Goal: Transaction & Acquisition: Purchase product/service

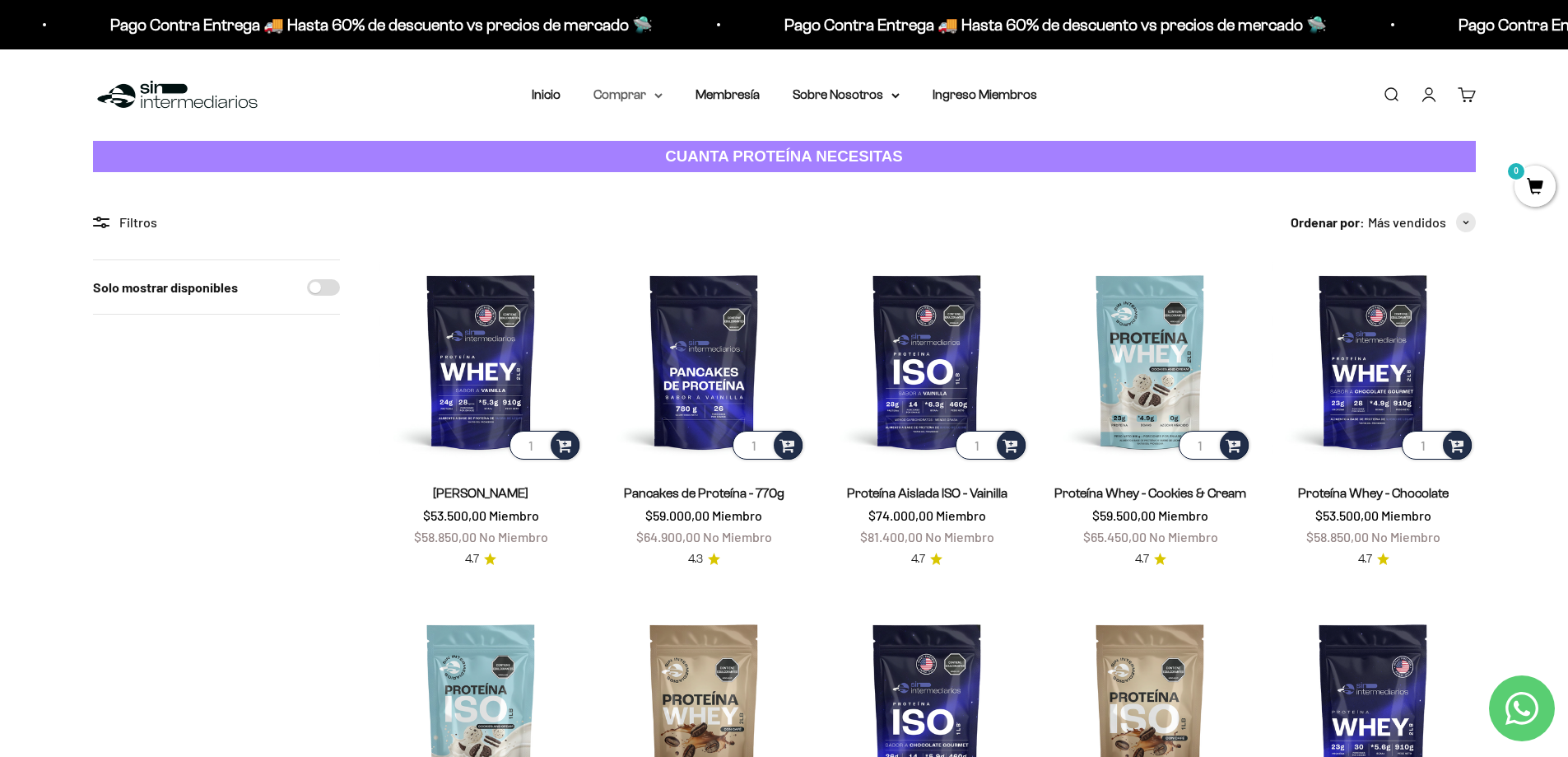
click at [646, 93] on summary "Comprar" at bounding box center [628, 95] width 69 height 21
click at [636, 146] on span "Proteínas" at bounding box center [631, 147] width 55 height 14
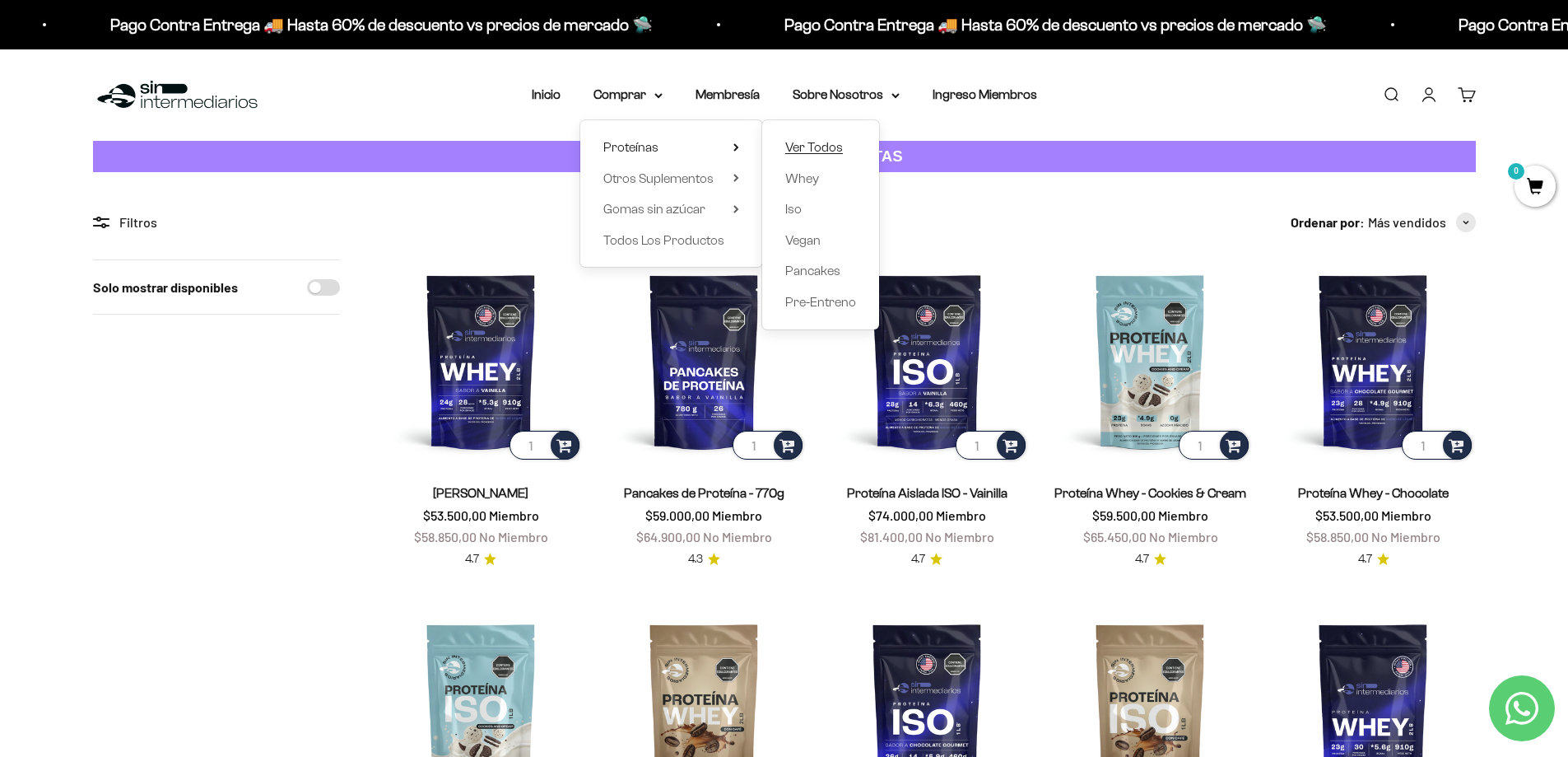
click at [792, 140] on span "Ver Todos" at bounding box center [814, 147] width 58 height 14
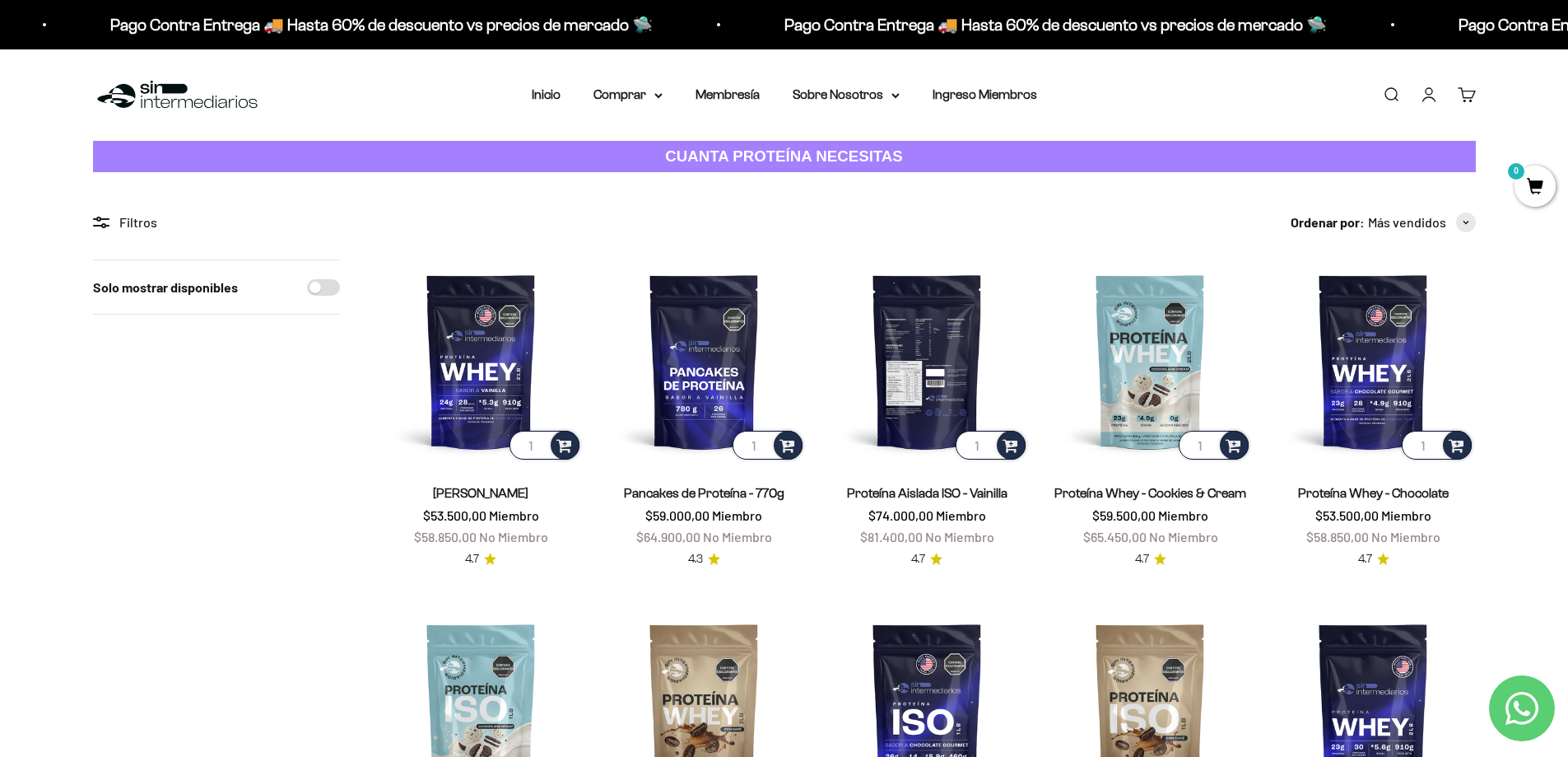
click at [934, 373] on img at bounding box center [926, 360] width 203 height 203
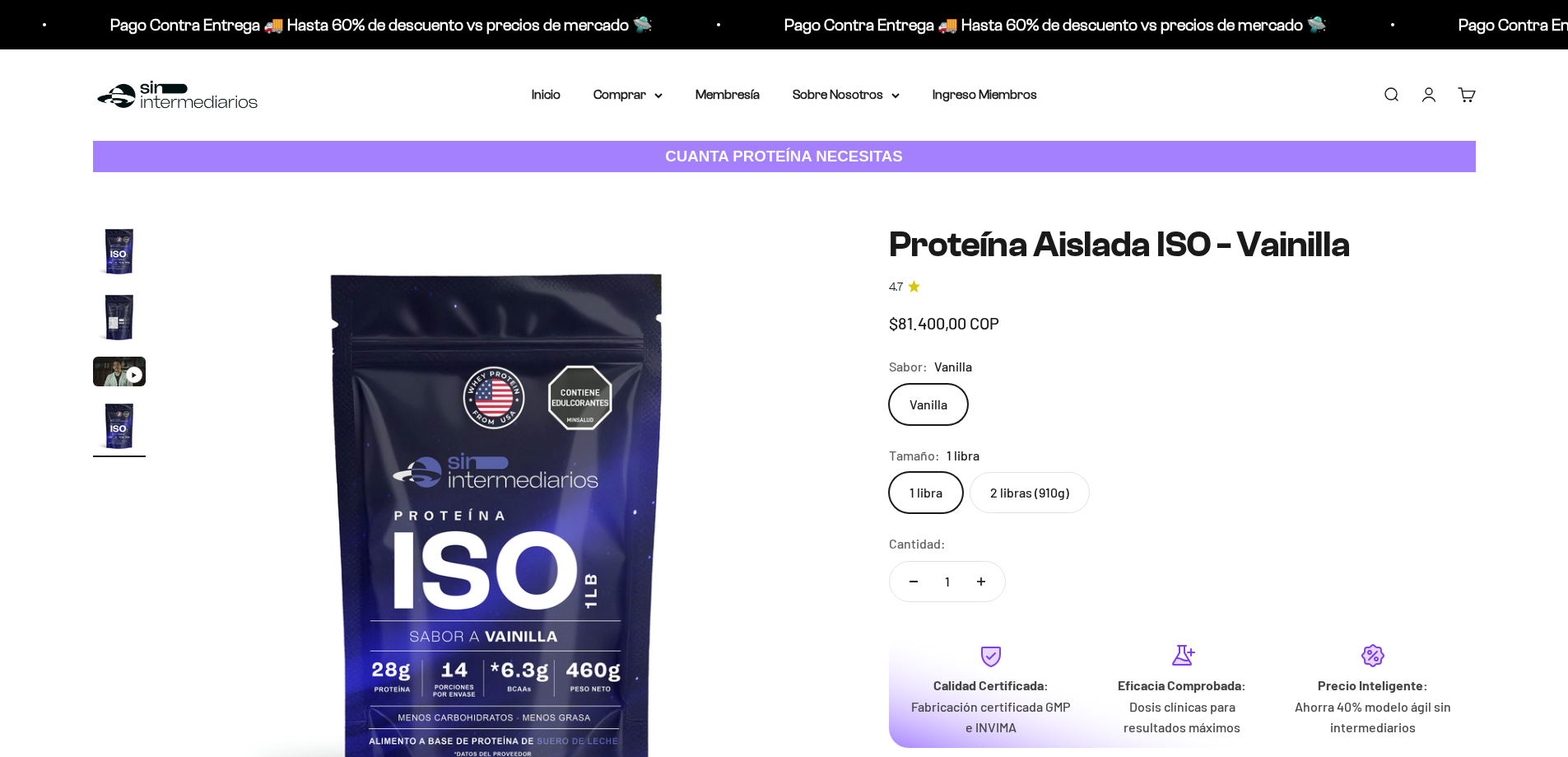
click at [1020, 472] on label "2 libras (910g)" at bounding box center [1029, 493] width 120 height 41
click at [889, 471] on input "2 libras (910g)" at bounding box center [888, 471] width 1 height 1
radio input "true"
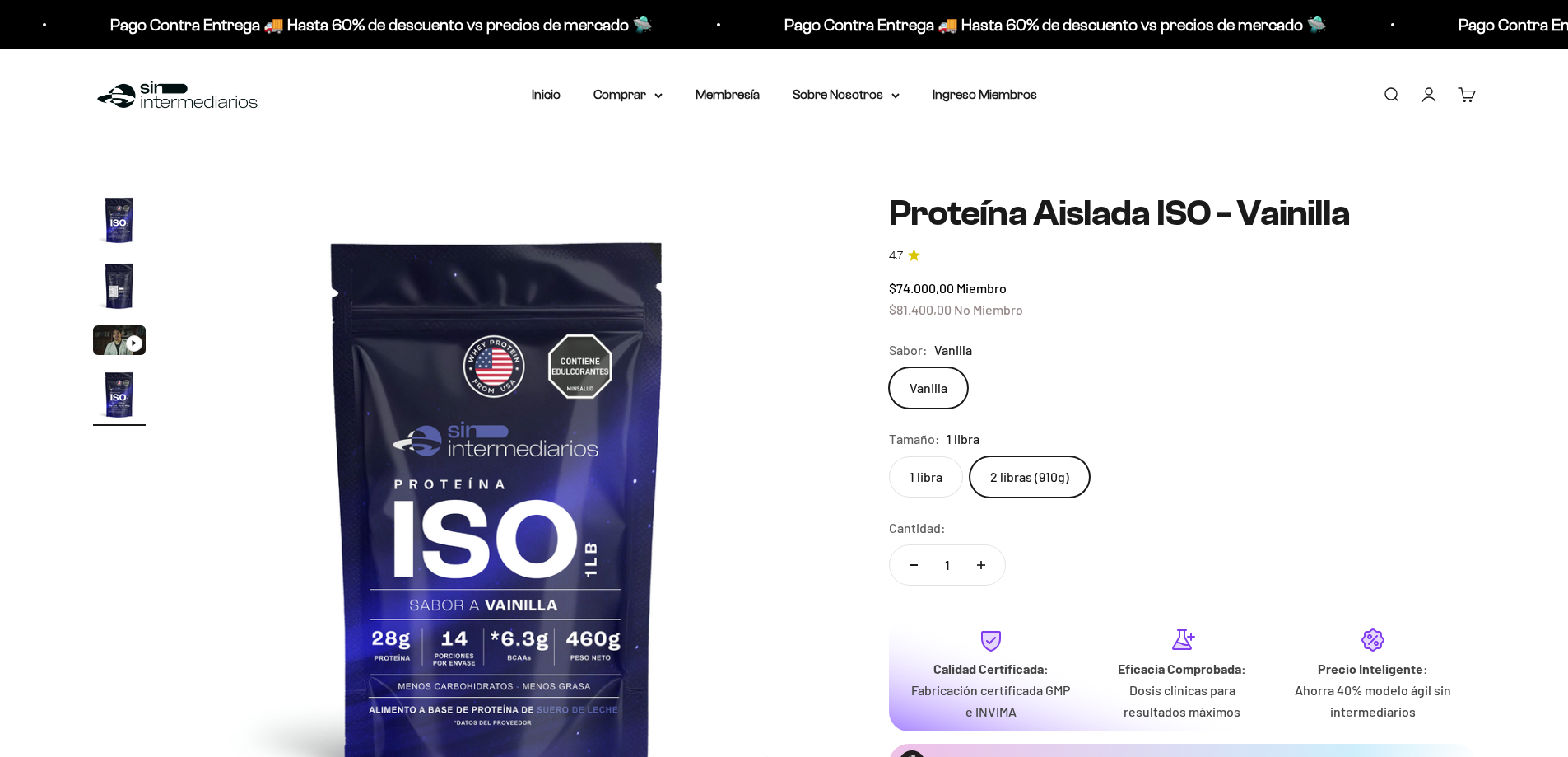
click at [1026, 456] on label "2 libras (910g)" at bounding box center [1029, 477] width 120 height 41
click at [889, 455] on input "2 libras (910g)" at bounding box center [888, 455] width 1 height 1
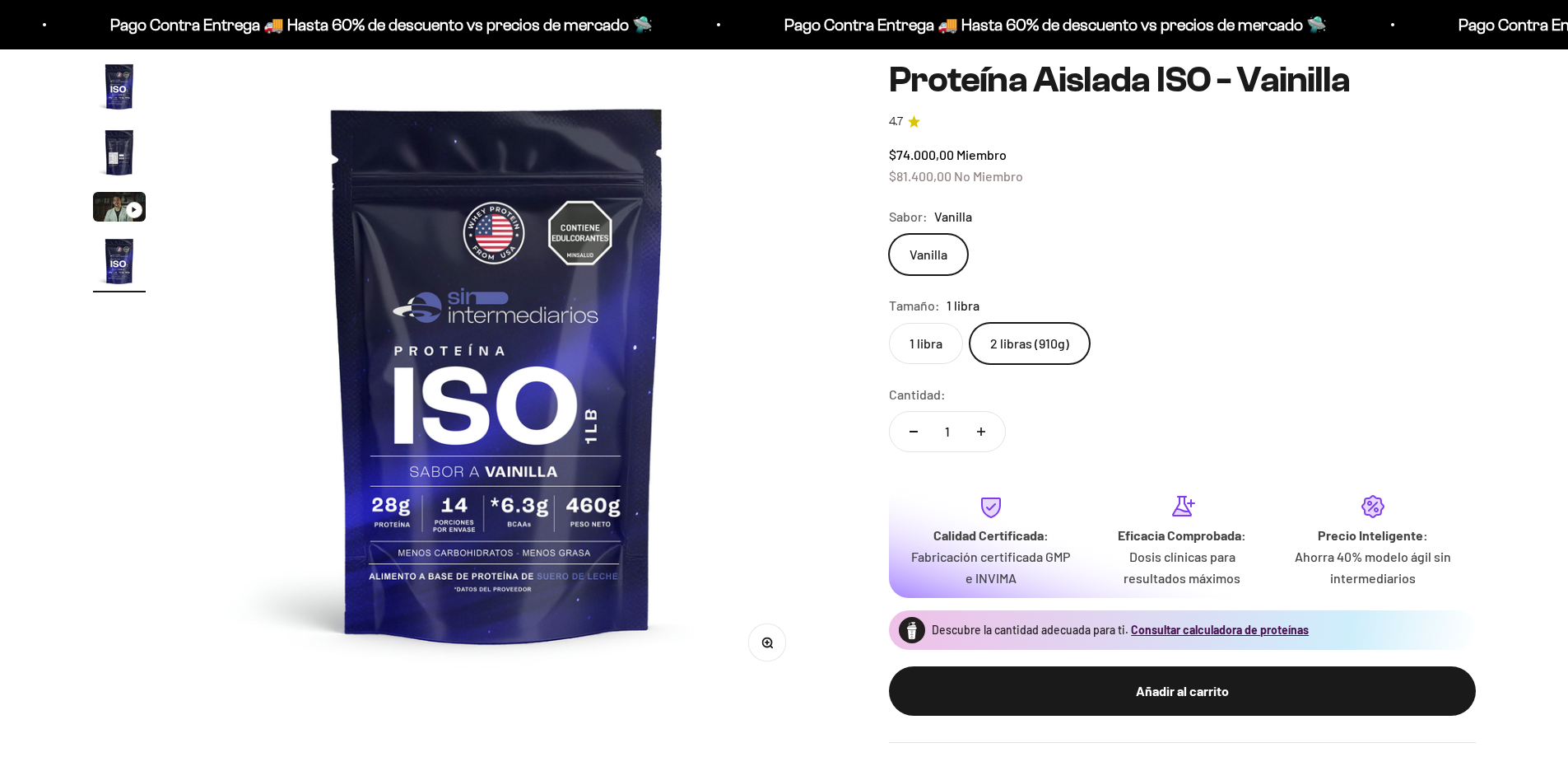
scroll to position [0, 1934]
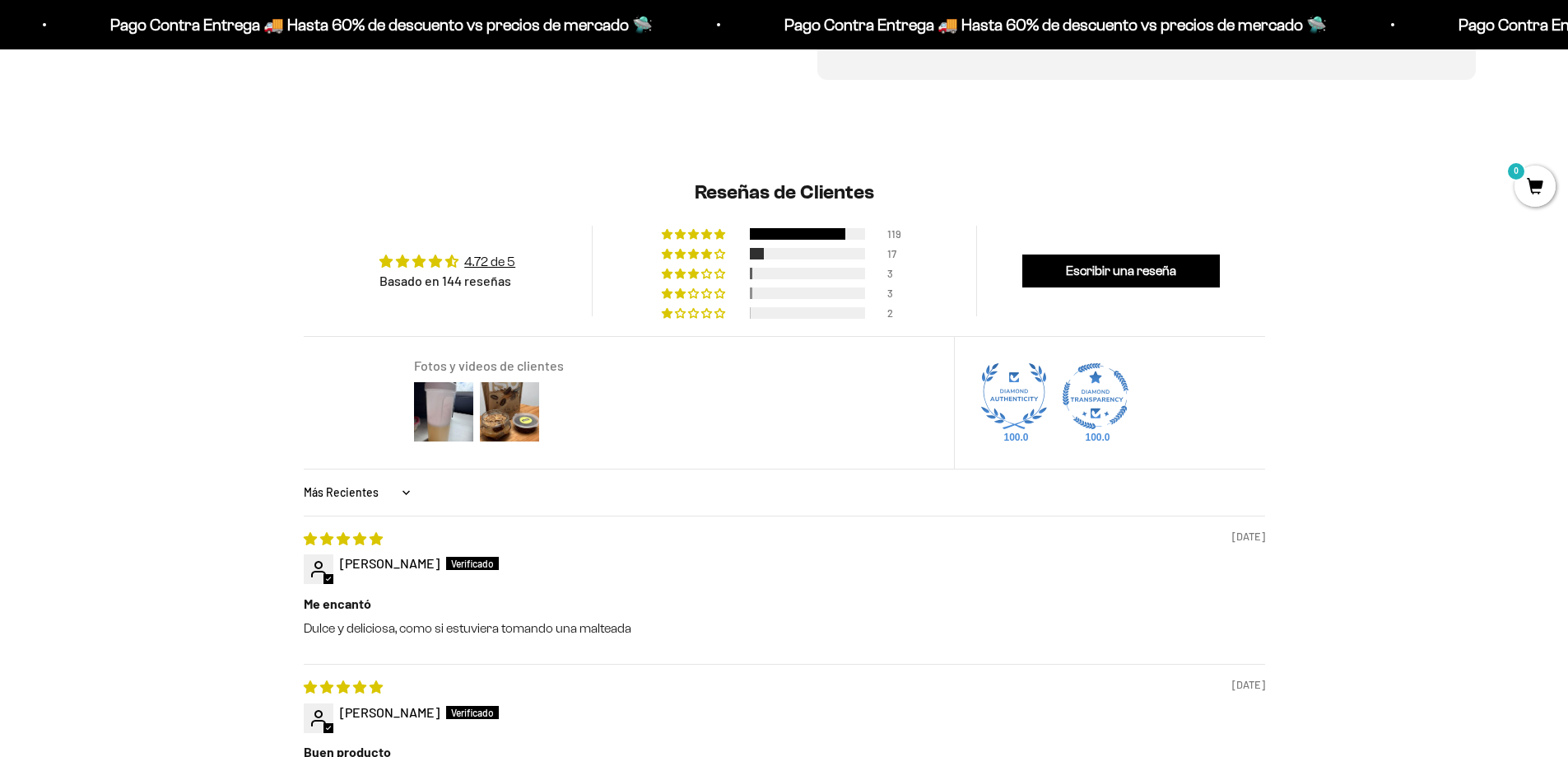
scroll to position [1368, 0]
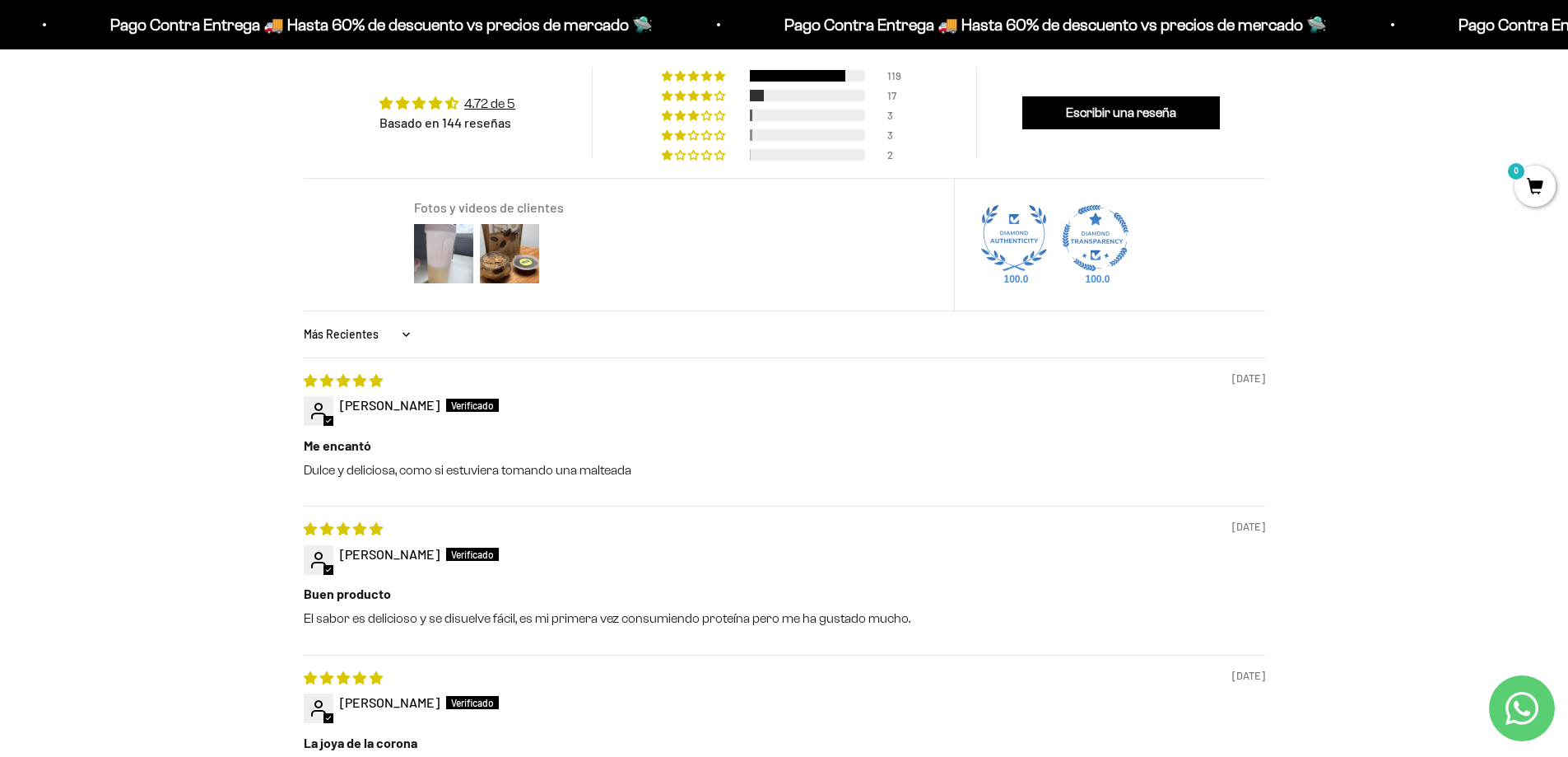
click at [450, 279] on img at bounding box center [444, 254] width 66 height 66
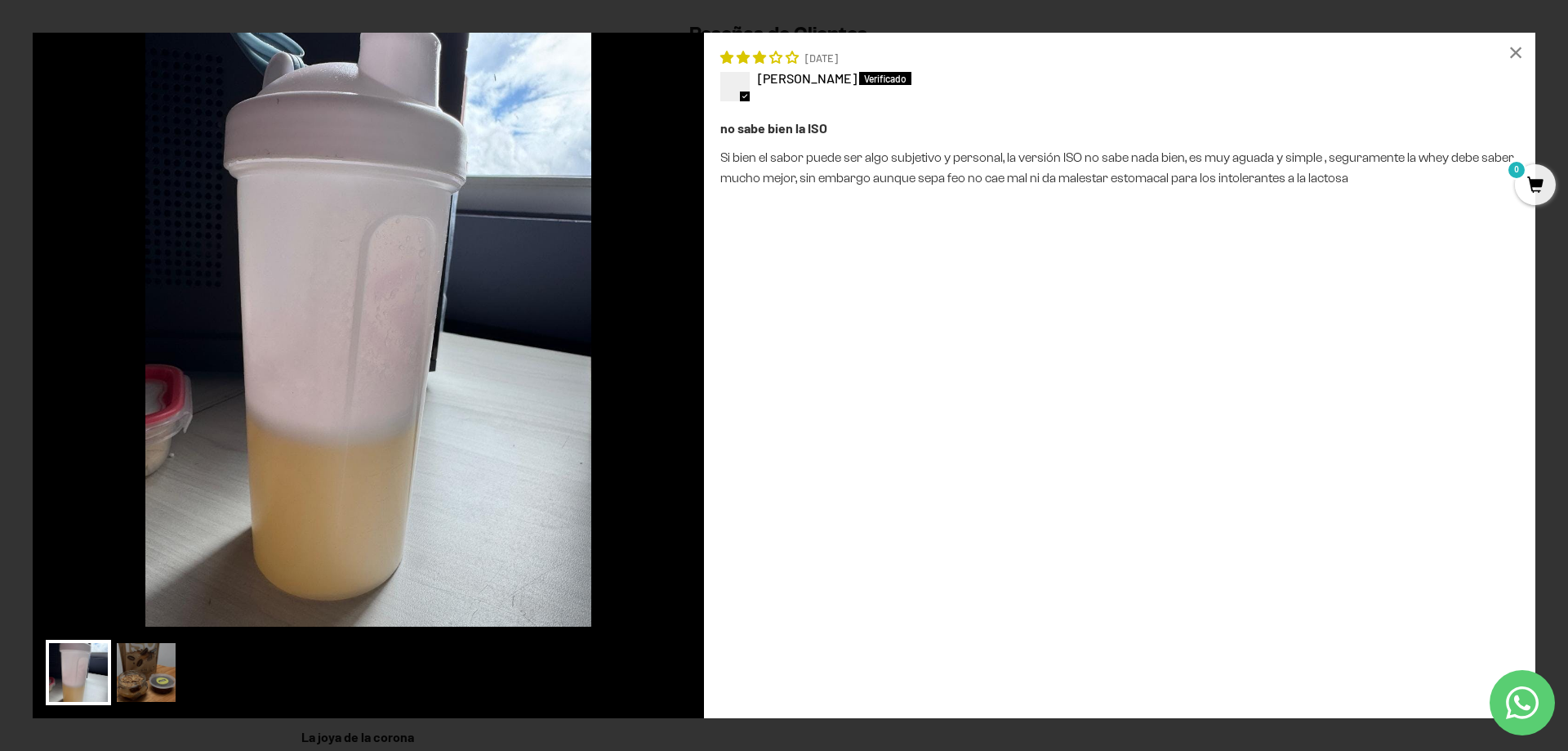
drag, startPoint x: 1520, startPoint y: 48, endPoint x: 1491, endPoint y: 41, distance: 29.8
click at [1520, 48] on div "×" at bounding box center [1516, 52] width 40 height 40
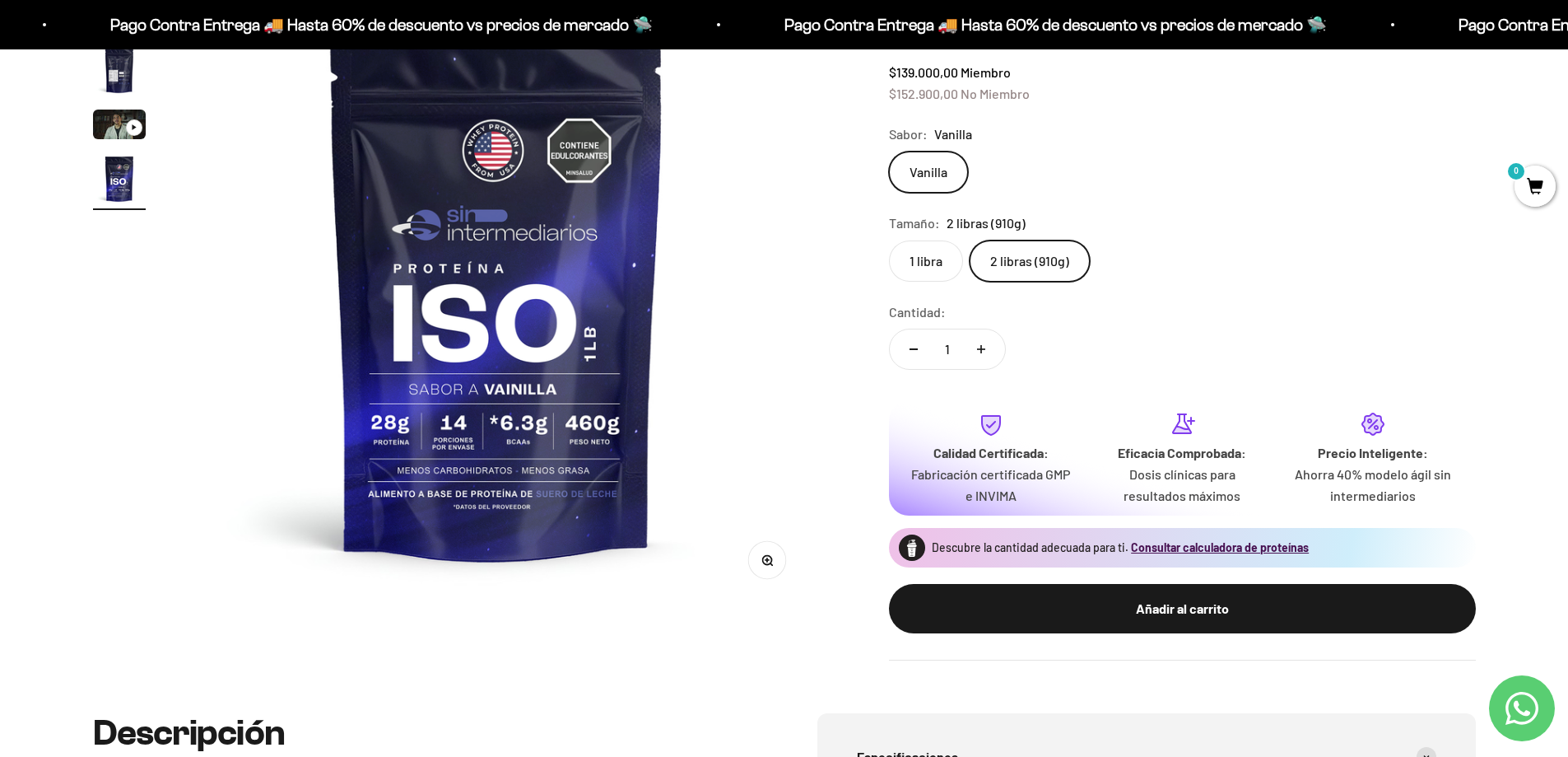
scroll to position [0, 1934]
click at [98, 182] on img "Ir al artículo 4" at bounding box center [119, 178] width 52 height 52
click at [109, 61] on img "Ir al artículo 2" at bounding box center [119, 69] width 52 height 52
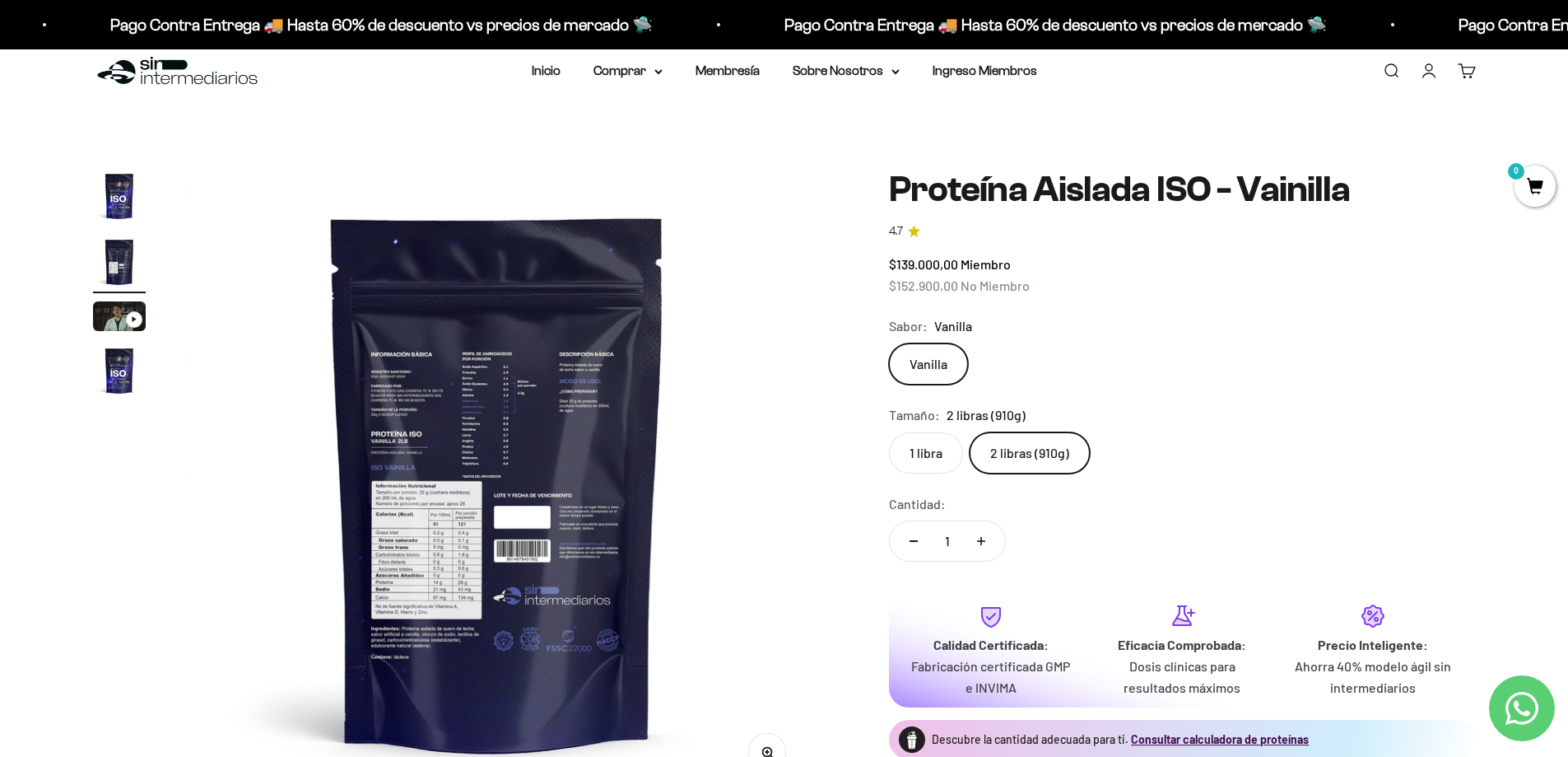
scroll to position [0, 0]
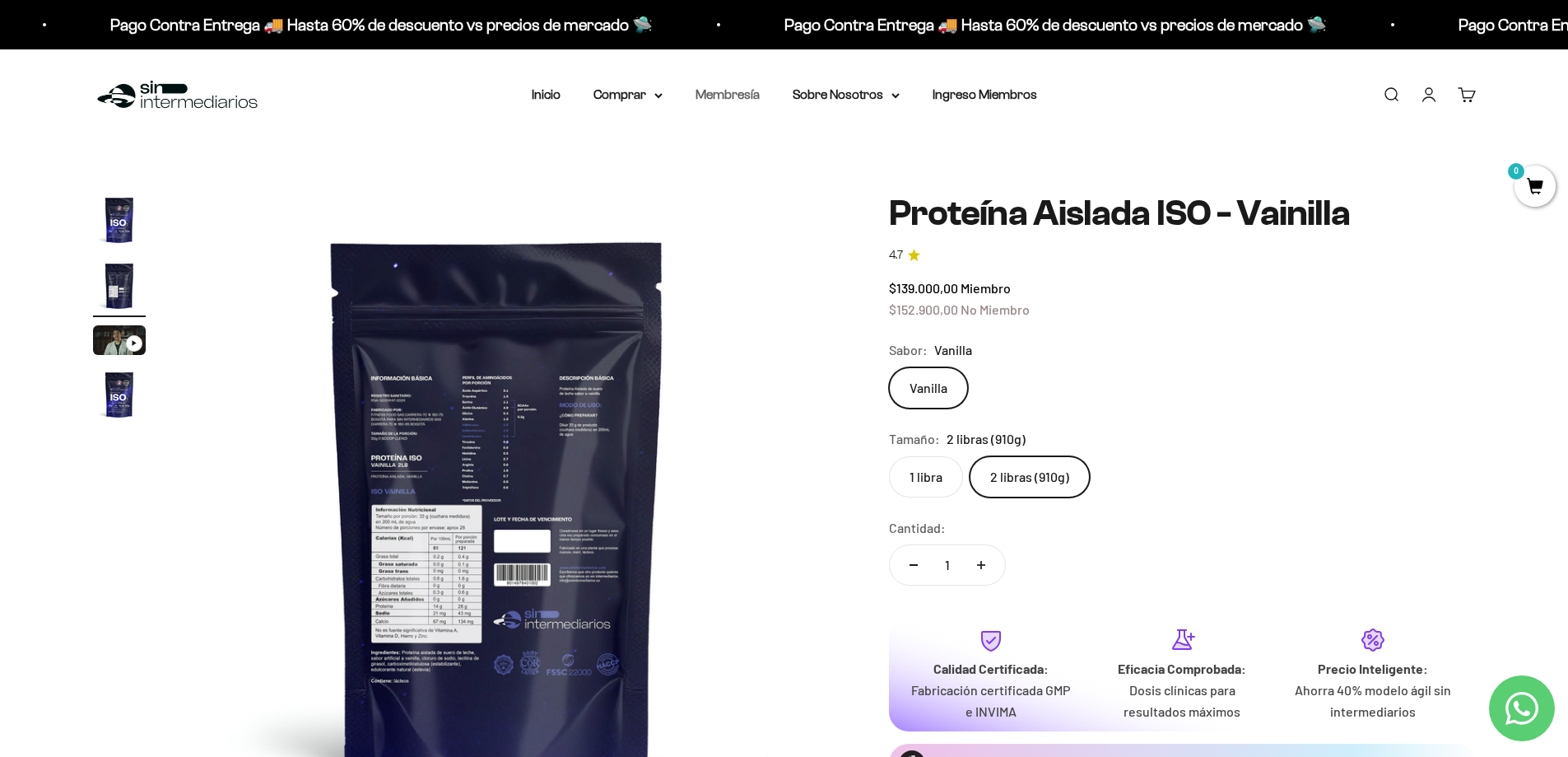
click at [709, 92] on link "Membresía" at bounding box center [728, 94] width 64 height 14
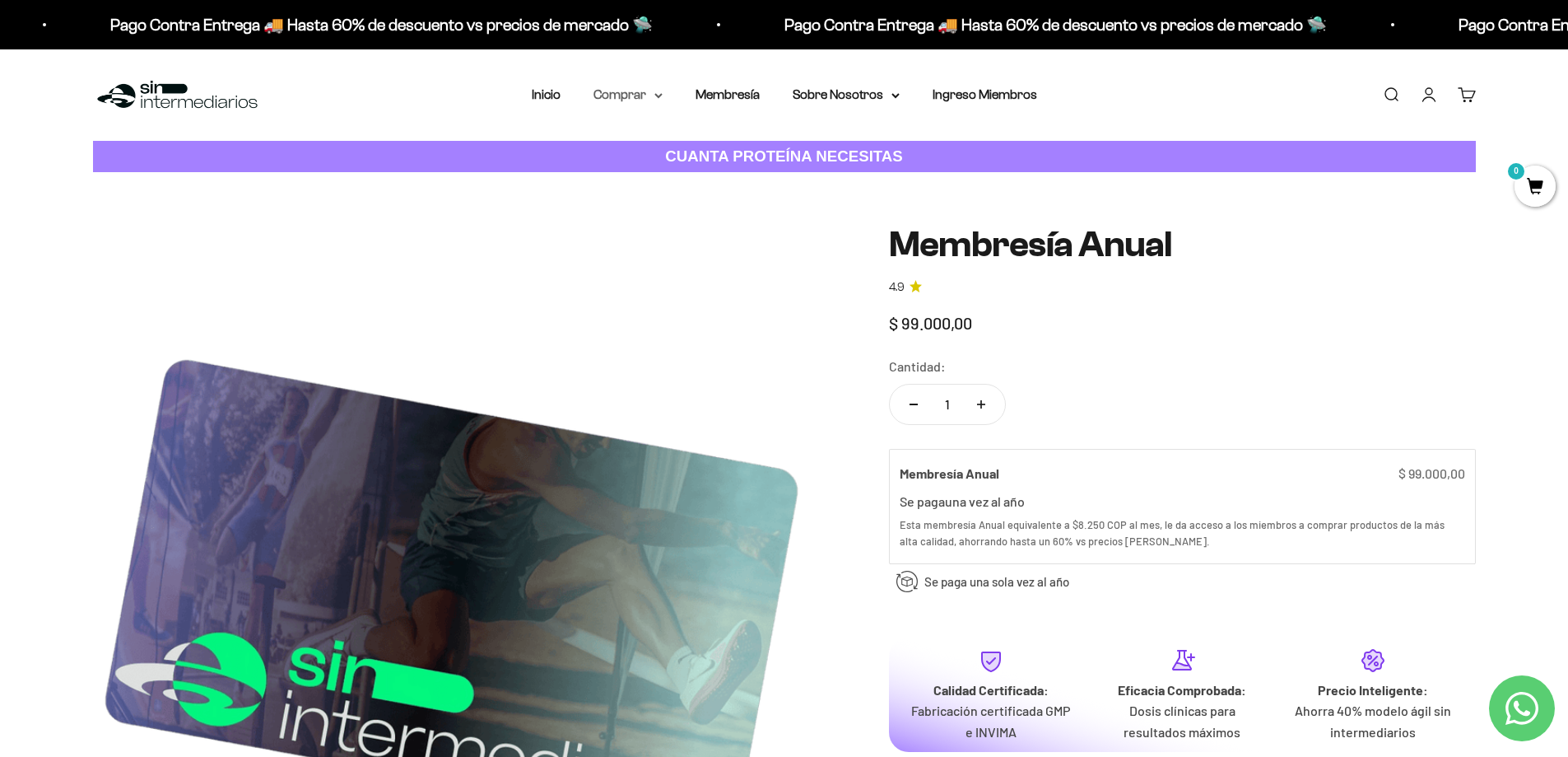
click at [641, 101] on summary "Comprar" at bounding box center [628, 95] width 69 height 21
click at [656, 173] on span "Otros Suplementos" at bounding box center [658, 178] width 110 height 14
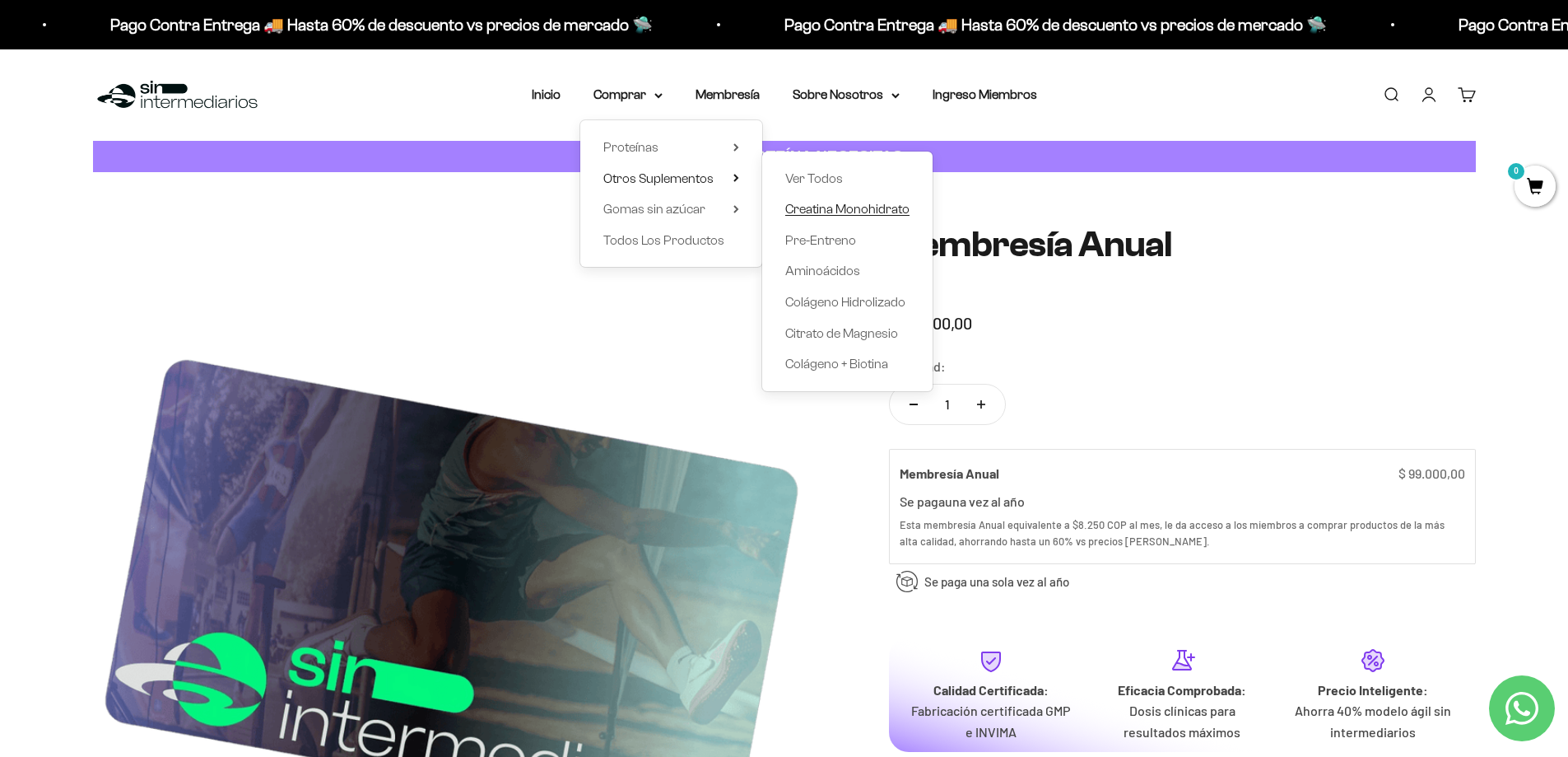
click at [867, 206] on span "Creatina Monohidrato" at bounding box center [847, 209] width 124 height 14
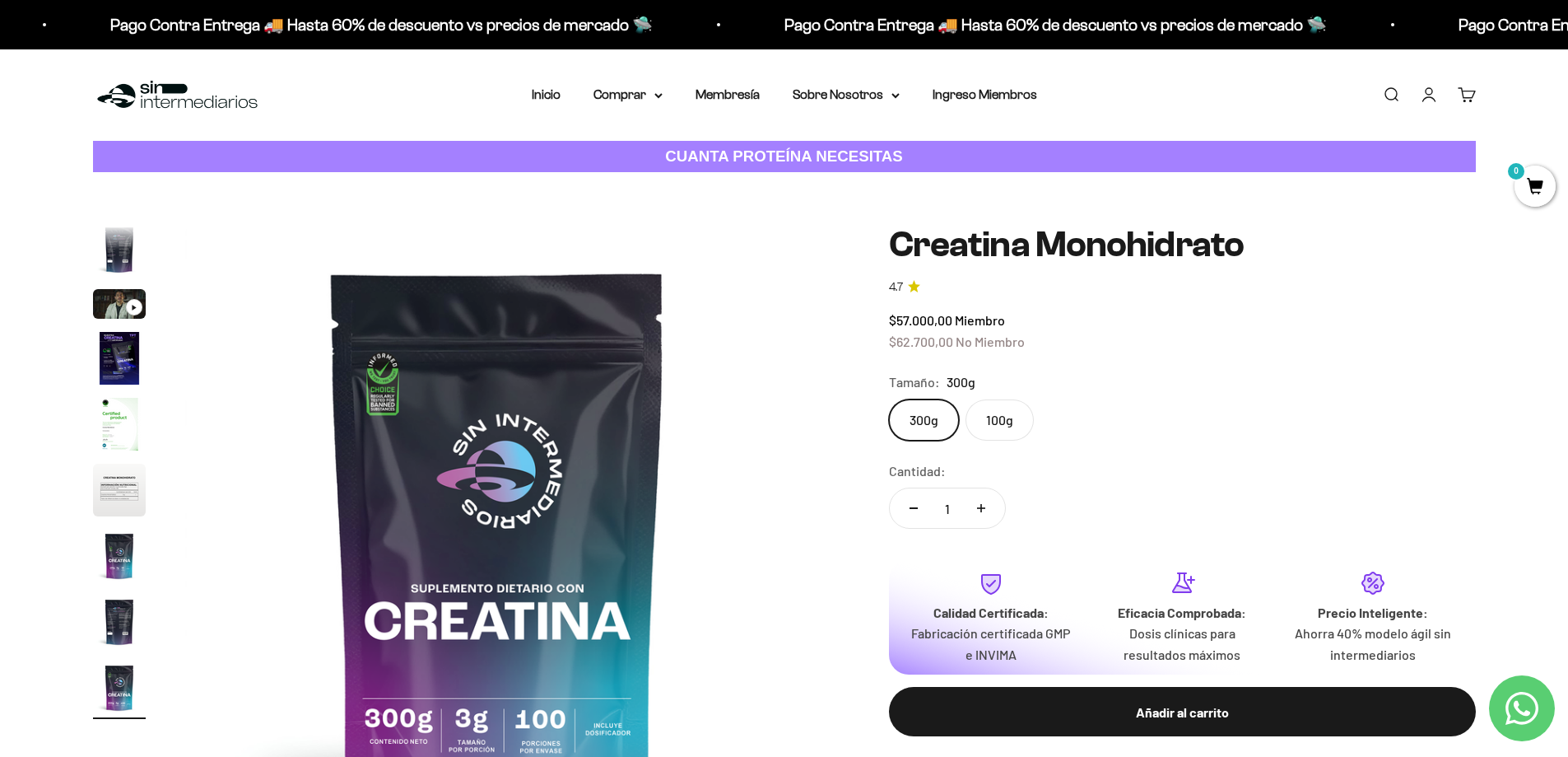
click at [965, 415] on label "100g" at bounding box center [999, 420] width 68 height 41
click at [889, 399] on input "100g" at bounding box center [888, 398] width 1 height 1
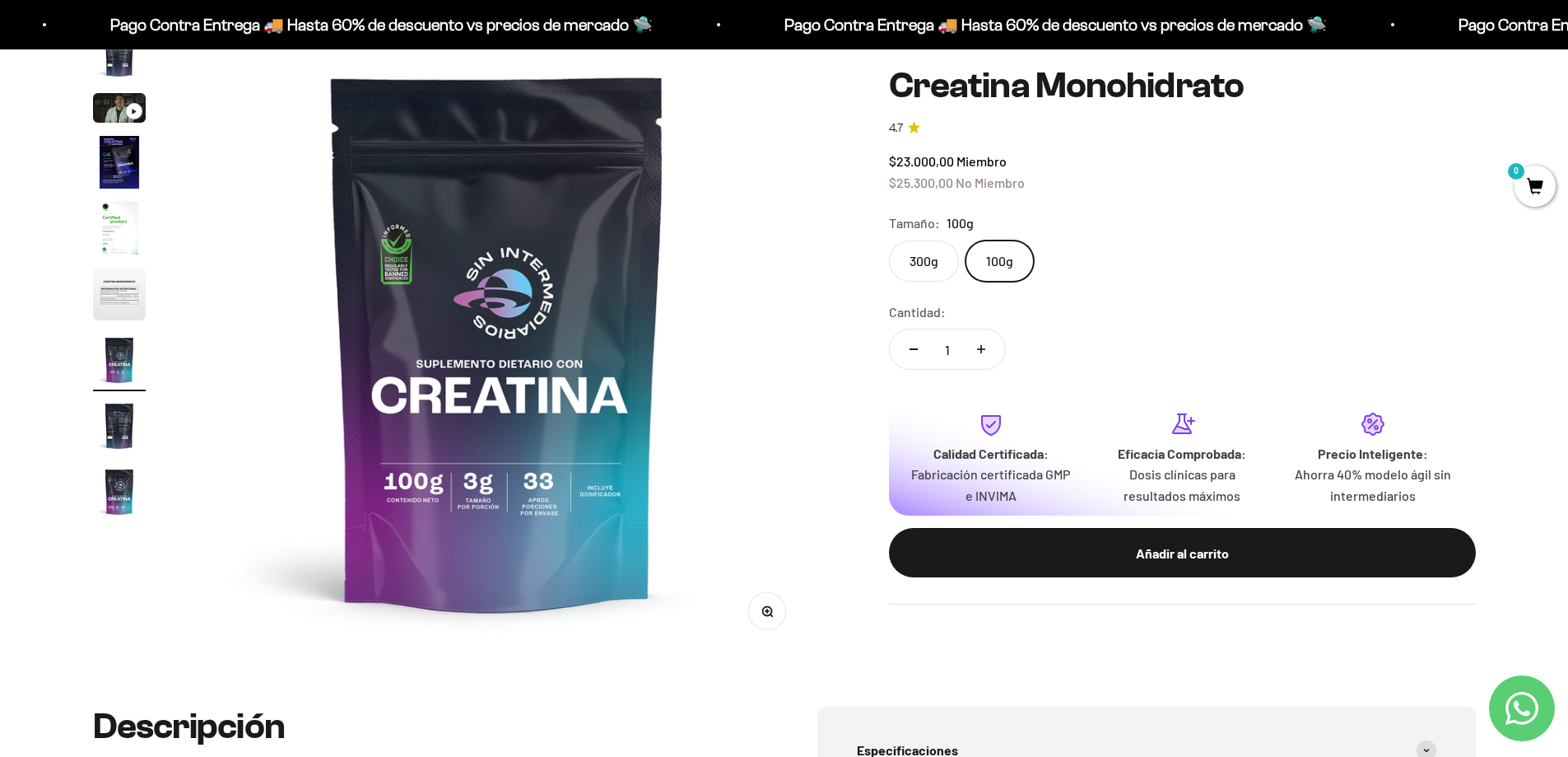
scroll to position [329, 0]
